Goal: Register for event/course

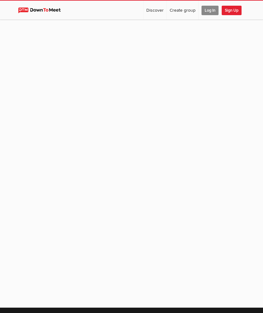
click at [210, 8] on span "Log In" at bounding box center [209, 10] width 17 height 9
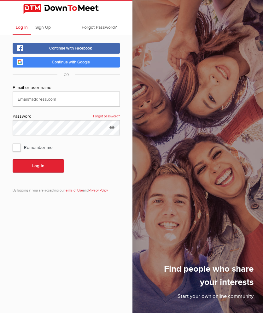
click at [27, 100] on input "text" at bounding box center [66, 98] width 107 height 15
type input "[EMAIL_ADDRESS][DOMAIN_NAME]"
click at [19, 153] on span "Remember me" at bounding box center [36, 147] width 46 height 11
click at [13, 142] on input "Remember me" at bounding box center [12, 141] width 0 height 0
checkbox input "true"
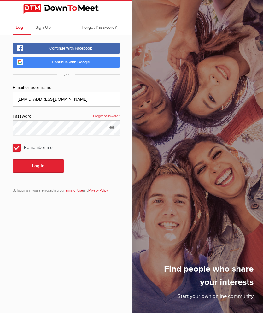
click at [44, 172] on button "Log In" at bounding box center [38, 165] width 51 height 13
click at [41, 168] on button "Log In" at bounding box center [38, 165] width 51 height 13
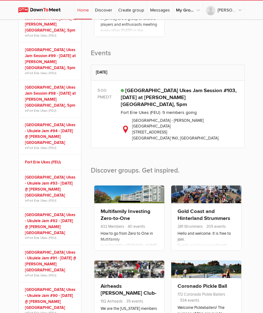
scroll to position [199, 0]
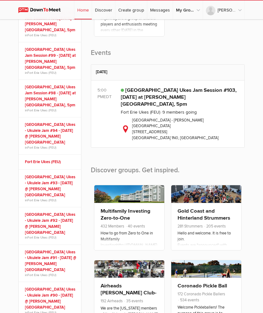
click at [161, 108] on link "[GEOGRAPHIC_DATA] Ukes Jam Session #103, [DATE] at [PERSON_NAME][GEOGRAPHIC_DAT…" at bounding box center [179, 97] width 116 height 20
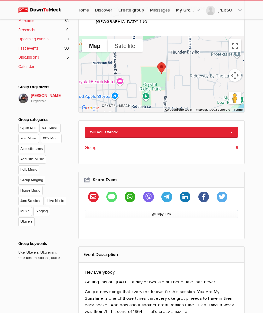
scroll to position [241, 0]
click at [232, 127] on link "Will you attend?" at bounding box center [161, 132] width 153 height 11
click at [105, 141] on link "I'm going" at bounding box center [161, 145] width 153 height 9
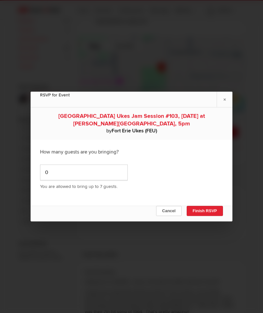
click at [213, 216] on button "Finish RSVP" at bounding box center [205, 211] width 36 height 10
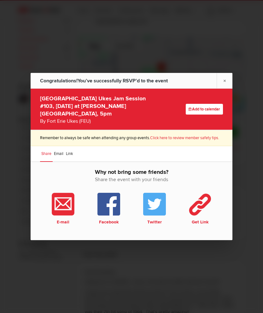
click at [228, 88] on link "×" at bounding box center [225, 80] width 16 height 15
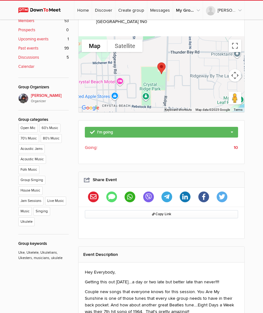
type input "[URL][DOMAIN_NAME]"
click at [237, 144] on b "10" at bounding box center [236, 147] width 4 height 7
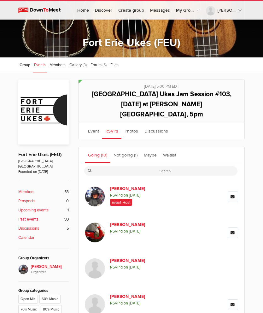
scroll to position [70, 0]
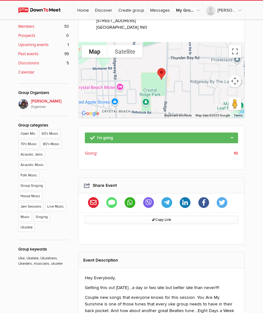
scroll to position [235, 0]
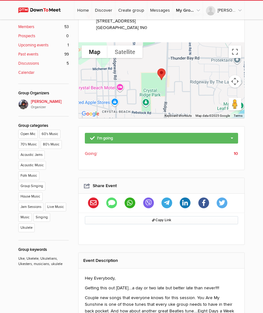
click at [235, 150] on b "10" at bounding box center [236, 153] width 4 height 7
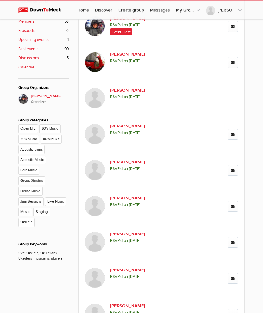
scroll to position [241, 0]
